Goal: Navigation & Orientation: Find specific page/section

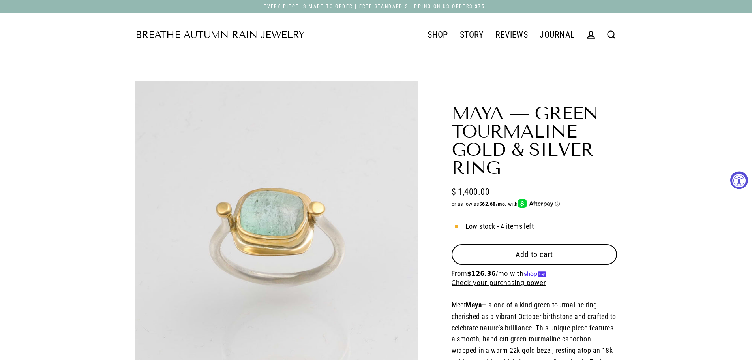
select select "3"
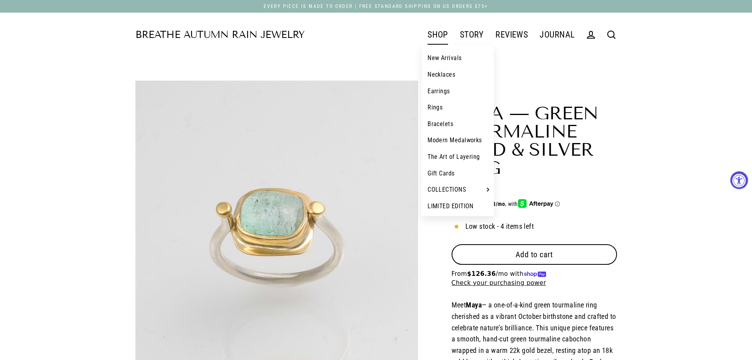
click at [442, 77] on link "Necklaces" at bounding box center [458, 74] width 72 height 17
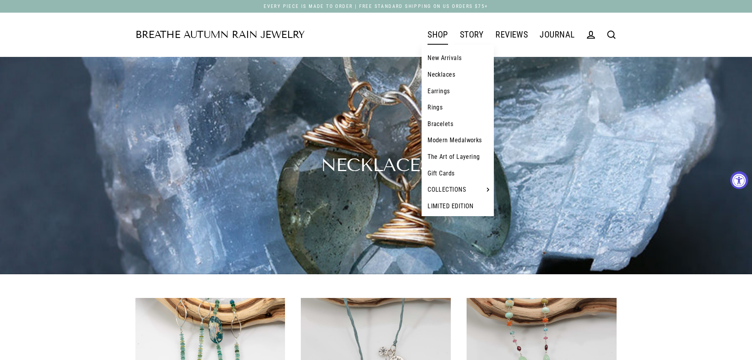
click at [439, 92] on link "Earrings" at bounding box center [458, 91] width 72 height 17
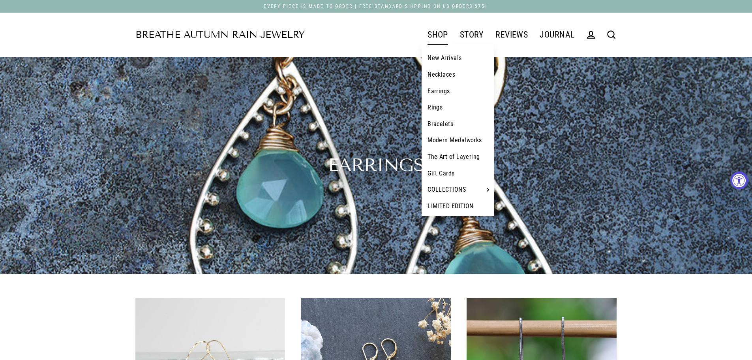
click at [438, 32] on link "SHOP" at bounding box center [438, 35] width 32 height 20
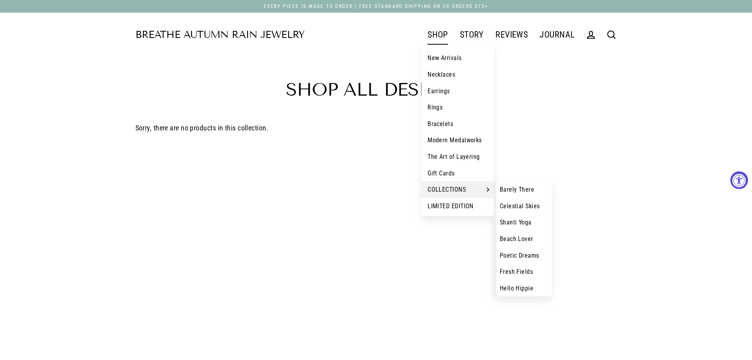
click at [519, 189] on link "Barely There" at bounding box center [523, 189] width 58 height 17
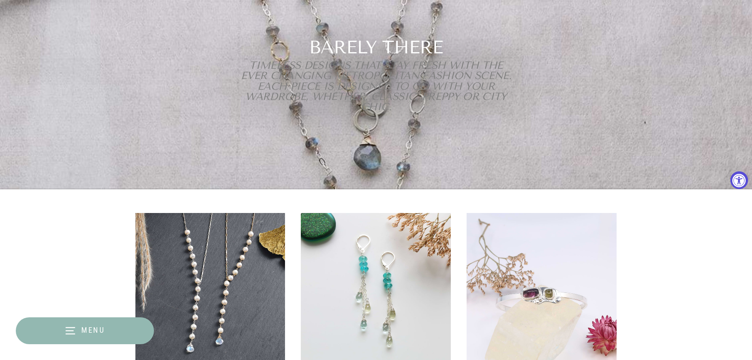
scroll to position [79, 0]
